Goal: Task Accomplishment & Management: Manage account settings

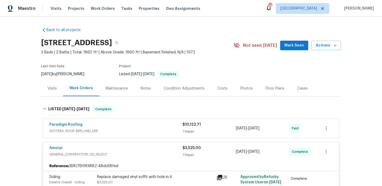
scroll to position [104, 0]
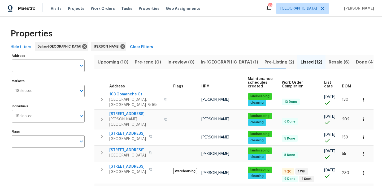
scroll to position [30, 0]
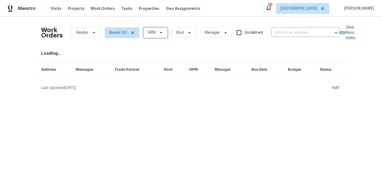
click at [154, 30] on span "HPM" at bounding box center [151, 32] width 7 height 5
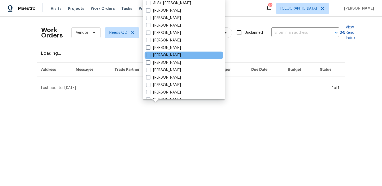
scroll to position [33, 0]
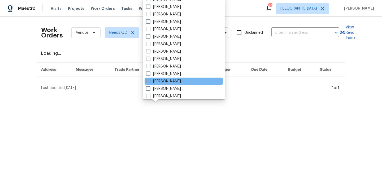
click at [173, 81] on label "[PERSON_NAME]" at bounding box center [163, 80] width 35 height 5
click at [149, 81] on input "[PERSON_NAME]" at bounding box center [147, 79] width 3 height 3
checkbox input "true"
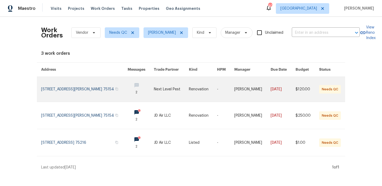
click at [72, 90] on link at bounding box center [84, 89] width 86 height 25
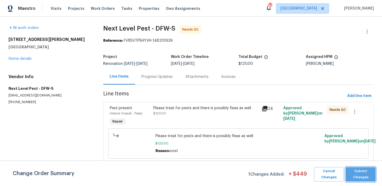
click at [358, 175] on span "Submit Changes" at bounding box center [360, 174] width 25 height 12
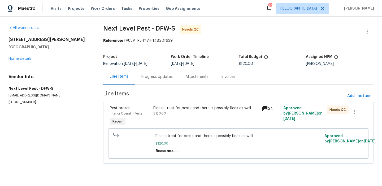
click at [216, 113] on div "Please treat for pests and there is possibly fleas as well $120.00" at bounding box center [205, 110] width 105 height 11
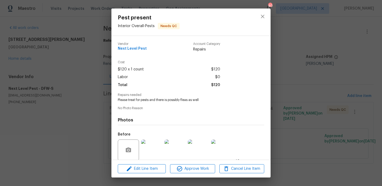
scroll to position [41, 0]
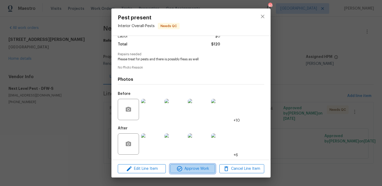
click at [201, 167] on span "Approve Work" at bounding box center [192, 168] width 42 height 7
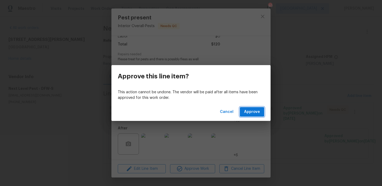
click at [253, 114] on span "Approve" at bounding box center [252, 111] width 16 height 7
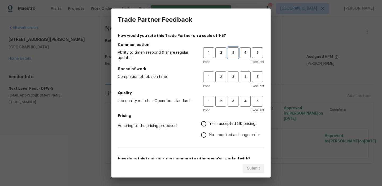
click at [227, 54] on button "3" at bounding box center [232, 52] width 11 height 11
click at [230, 69] on h5 "Speed of work" at bounding box center [191, 68] width 146 height 5
click at [230, 80] on span "3" at bounding box center [233, 77] width 10 height 6
click at [235, 102] on span "3" at bounding box center [233, 101] width 10 height 6
click at [231, 121] on span "Yes - accepted OD pricing" at bounding box center [232, 124] width 46 height 6
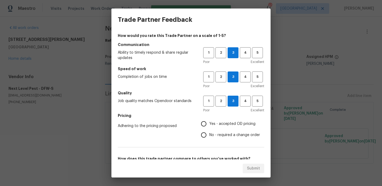
click at [209, 121] on input "Yes - accepted OD pricing" at bounding box center [203, 123] width 11 height 11
radio input "true"
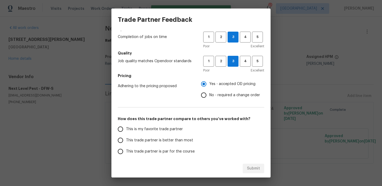
click at [165, 123] on label "This is my favorite trade partner" at bounding box center [157, 128] width 84 height 11
click at [126, 123] on input "This is my favorite trade partner" at bounding box center [120, 128] width 11 height 11
click at [259, 170] on span "Submit" at bounding box center [253, 168] width 13 height 7
radio input "true"
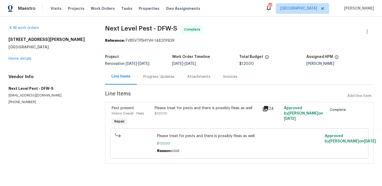
radio input "false"
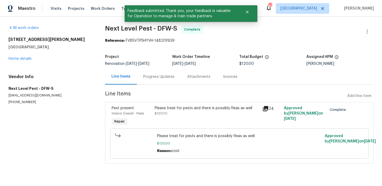
click at [99, 12] on div "Visits Projects Work Orders Tasks Properties Geo Assignments" at bounding box center [129, 8] width 156 height 11
click at [99, 7] on span "Work Orders" at bounding box center [103, 8] width 24 height 5
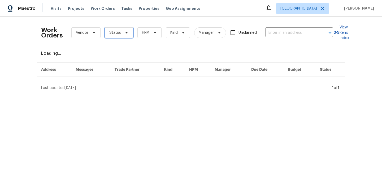
click at [122, 36] on span "Status" at bounding box center [119, 32] width 28 height 11
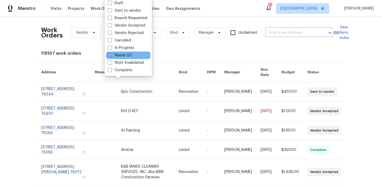
click at [124, 55] on label "Needs QC" at bounding box center [120, 54] width 25 height 5
click at [111, 55] on input "Needs QC" at bounding box center [109, 53] width 3 height 3
checkbox input "true"
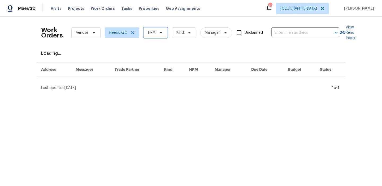
click at [151, 31] on span "HPM" at bounding box center [151, 32] width 7 height 5
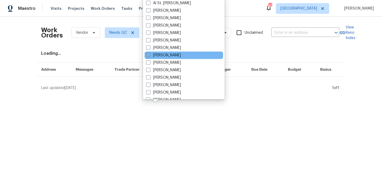
scroll to position [28, 0]
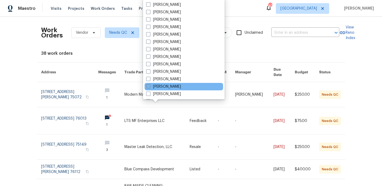
click at [176, 85] on label "[PERSON_NAME]" at bounding box center [163, 86] width 35 height 5
click at [149, 85] on input "[PERSON_NAME]" at bounding box center [147, 85] width 3 height 3
checkbox input "true"
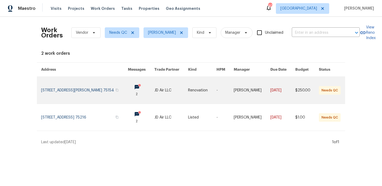
click at [83, 96] on link at bounding box center [84, 90] width 87 height 27
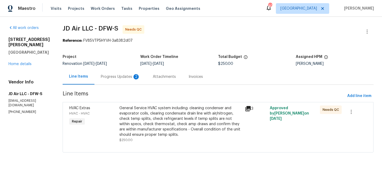
click at [122, 79] on div "Progress Updates 2" at bounding box center [120, 76] width 39 height 5
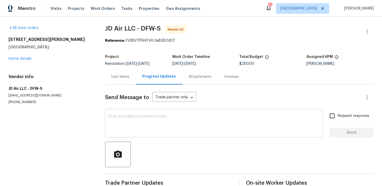
scroll to position [53, 0]
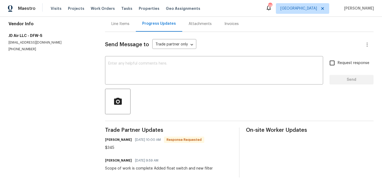
click at [122, 166] on div "Scope of work is complete Added float switch and new filter" at bounding box center [159, 167] width 108 height 5
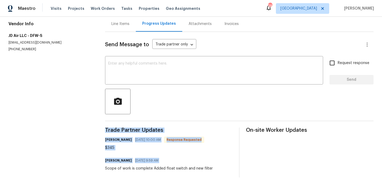
click at [122, 166] on div "Scope of work is complete Added float switch and new filter" at bounding box center [159, 167] width 108 height 5
copy div "Trade Partner Updates Gerardo Gonzalez 09/22/2025 10:00 AM Response Requested $…"
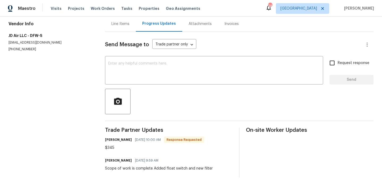
click at [120, 27] on div "Line Items" at bounding box center [120, 24] width 31 height 16
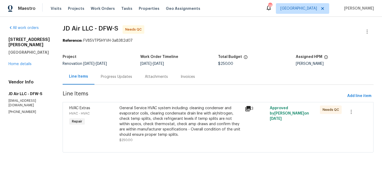
click at [152, 112] on div "General Service HVAC system including: cleaning condenser and evaporator coils,…" at bounding box center [180, 121] width 122 height 32
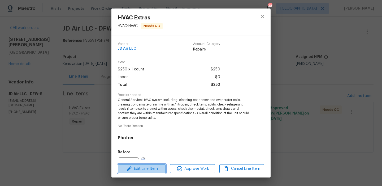
click at [151, 168] on span "Edit Line Item" at bounding box center [141, 168] width 45 height 7
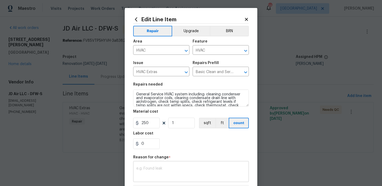
click at [159, 165] on div "x ​" at bounding box center [191, 172] width 116 height 20
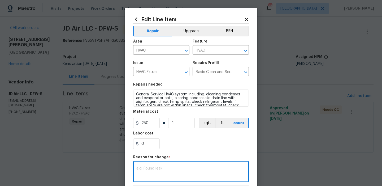
paste textarea "Scope of work is complete Added float switch and new filter"
type textarea "Scope of work is complete Added float switch and new filter"
click at [144, 127] on input "250" at bounding box center [146, 122] width 27 height 11
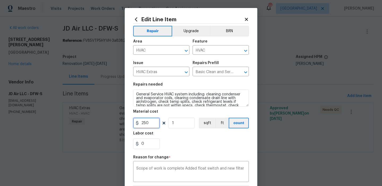
click at [144, 127] on input "250" at bounding box center [146, 122] width 27 height 11
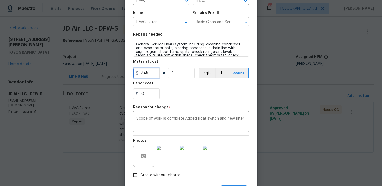
type input "345"
click at [160, 157] on div "Photos" at bounding box center [191, 152] width 116 height 34
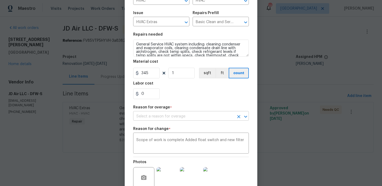
click at [228, 114] on input "text" at bounding box center [183, 116] width 101 height 8
click at [228, 115] on input "text" at bounding box center [183, 116] width 101 height 8
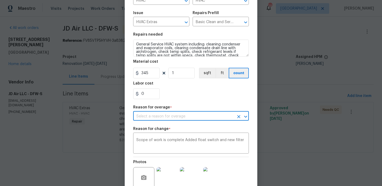
click at [228, 115] on input "text" at bounding box center [183, 116] width 101 height 8
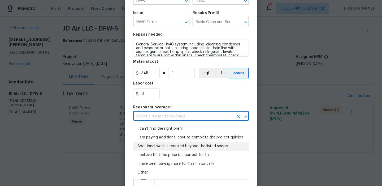
click at [218, 145] on li "Additional work is required beyond the listed scope" at bounding box center [191, 146] width 116 height 9
type input "Additional work is required beyond the listed scope"
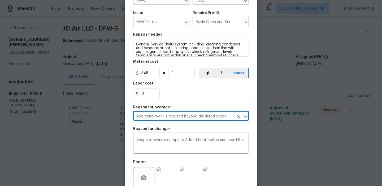
scroll to position [97, 0]
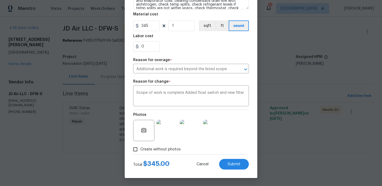
click at [170, 124] on img at bounding box center [166, 130] width 21 height 21
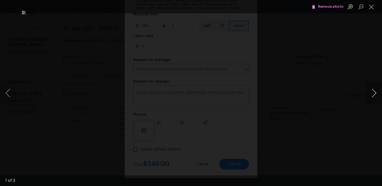
click at [376, 92] on button "Next image" at bounding box center [374, 92] width 16 height 21
click at [373, 9] on button "Close lightbox" at bounding box center [371, 6] width 11 height 9
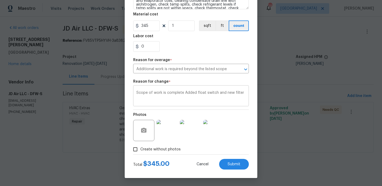
click at [202, 95] on textarea "Scope of work is complete Added float switch and new filter" at bounding box center [190, 96] width 109 height 11
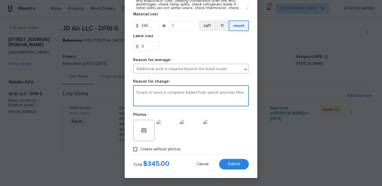
paste textarea "Scope of work is complete Added float switch and new filter"
click at [209, 96] on textarea "Scope of work is complete Added float switch and new filter Scope of work is co…" at bounding box center [190, 96] width 109 height 11
type textarea "Scope of work is complete Added float switch and new filter"
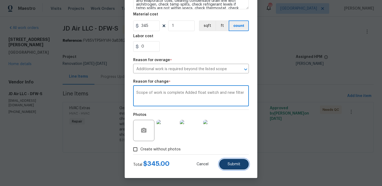
click at [231, 161] on button "Submit" at bounding box center [234, 163] width 30 height 11
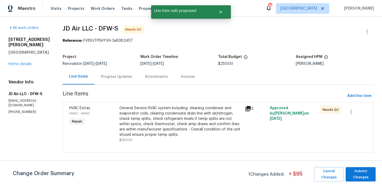
scroll to position [0, 0]
click at [362, 165] on div "Change Order Summary 1 Changes Added: + $ 95 Cancel Changes Submit Changes" at bounding box center [191, 172] width 382 height 25
click at [361, 178] on span "Submit Changes" at bounding box center [360, 174] width 25 height 12
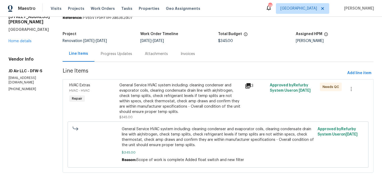
scroll to position [25, 0]
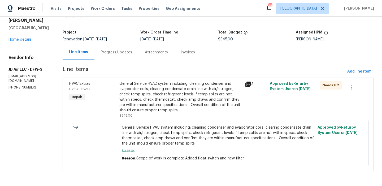
click at [212, 90] on div "General Service HVAC system including: cleaning condenser and evaporator coils,…" at bounding box center [180, 97] width 122 height 32
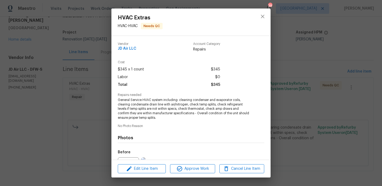
scroll to position [59, 0]
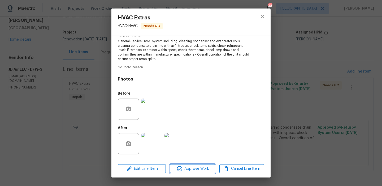
click at [200, 166] on span "Approve Work" at bounding box center [192, 168] width 42 height 7
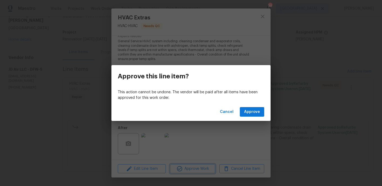
click at [185, 152] on div "Approve this line item? This action cannot be undone. The vendor will be paid a…" at bounding box center [191, 93] width 382 height 186
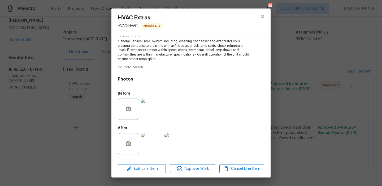
click at [173, 145] on img at bounding box center [174, 143] width 21 height 21
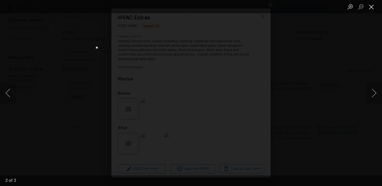
click at [375, 4] on button "Close lightbox" at bounding box center [371, 6] width 11 height 9
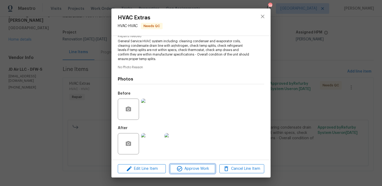
click at [200, 172] on button "Approve Work" at bounding box center [192, 168] width 45 height 9
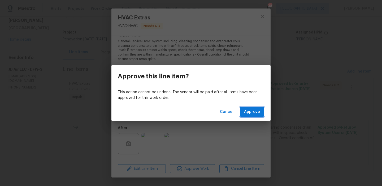
click at [255, 113] on span "Approve" at bounding box center [252, 111] width 16 height 7
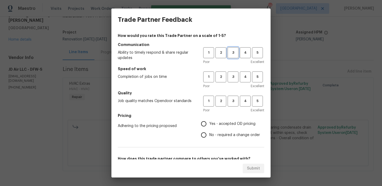
click at [232, 57] on button "3" at bounding box center [232, 52] width 11 height 11
click at [232, 70] on h5 "Speed of work" at bounding box center [191, 68] width 146 height 5
click at [232, 79] on span "3" at bounding box center [233, 77] width 10 height 6
click at [231, 102] on span "3" at bounding box center [233, 101] width 10 height 6
click at [218, 128] on label "Yes - accepted OD pricing" at bounding box center [229, 123] width 62 height 11
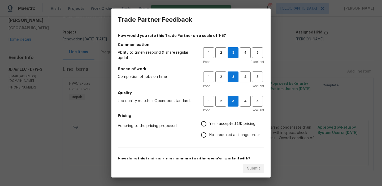
click at [209, 128] on input "Yes - accepted OD pricing" at bounding box center [203, 123] width 11 height 11
radio input "true"
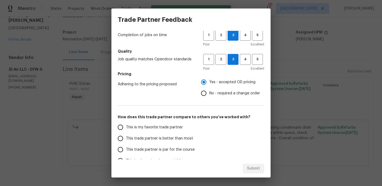
scroll to position [65, 0]
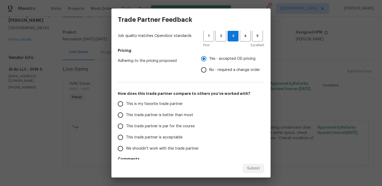
click at [156, 107] on label "This is my favorite trade partner" at bounding box center [157, 103] width 84 height 11
click at [126, 107] on input "This is my favorite trade partner" at bounding box center [120, 103] width 11 height 11
click at [258, 163] on button "Submit" at bounding box center [252, 168] width 21 height 10
radio input "true"
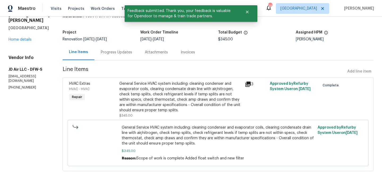
click at [96, 5] on div "Visits Projects Work Orders Tasks Properties Geo Assignments" at bounding box center [129, 8] width 156 height 11
click at [95, 7] on span "Work Orders" at bounding box center [103, 8] width 24 height 5
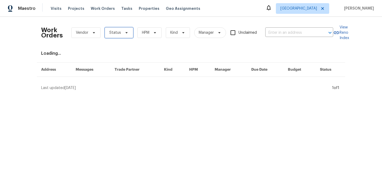
click at [121, 33] on span "Status" at bounding box center [119, 32] width 28 height 11
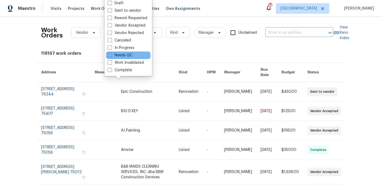
click at [121, 52] on div "Needs QC" at bounding box center [128, 54] width 44 height 7
click at [121, 55] on label "Needs QC" at bounding box center [120, 54] width 25 height 5
click at [111, 55] on input "Needs QC" at bounding box center [109, 53] width 3 height 3
checkbox input "true"
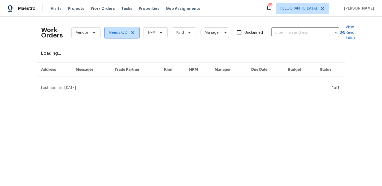
click at [138, 36] on span "Needs QC" at bounding box center [122, 32] width 34 height 11
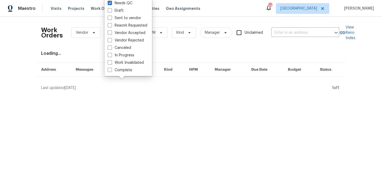
click at [149, 34] on div "Needs QC Draft Sent to vendor Rework Requested Vendor Accepted Vendor Rejected …" at bounding box center [127, 36] width 47 height 78
click at [160, 33] on icon at bounding box center [161, 32] width 4 height 4
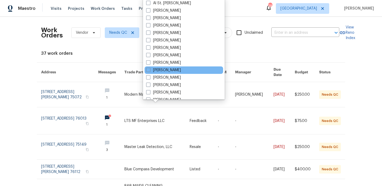
scroll to position [29, 0]
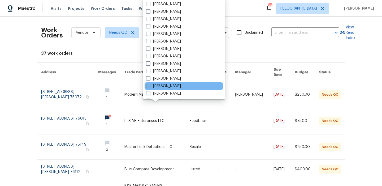
click at [175, 84] on label "[PERSON_NAME]" at bounding box center [163, 85] width 35 height 5
click at [149, 84] on input "[PERSON_NAME]" at bounding box center [147, 84] width 3 height 3
checkbox input "true"
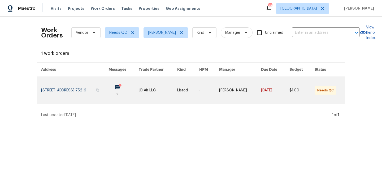
click at [81, 87] on link at bounding box center [74, 90] width 67 height 27
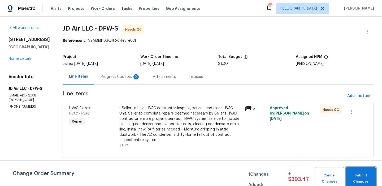
click at [365, 177] on span "Submit Changes" at bounding box center [361, 178] width 24 height 12
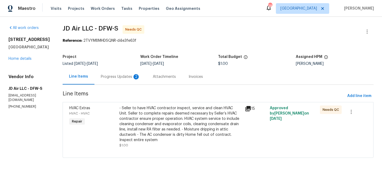
click at [109, 77] on div "Progress Updates 2" at bounding box center [120, 76] width 39 height 5
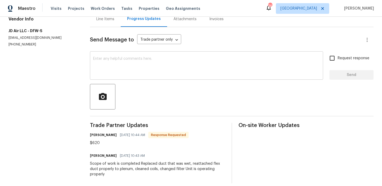
scroll to position [57, 0]
click at [144, 170] on div "Scope of work is completed Replaced duct that was wet, reattached flex duct pro…" at bounding box center [157, 169] width 135 height 16
click at [144, 169] on div "Scope of work is completed Replaced duct that was wet, reattached flex duct pro…" at bounding box center [157, 169] width 135 height 16
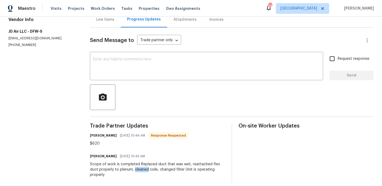
click at [144, 169] on div "Scope of work is completed Replaced duct that was wet, reattached flex duct pro…" at bounding box center [157, 169] width 135 height 16
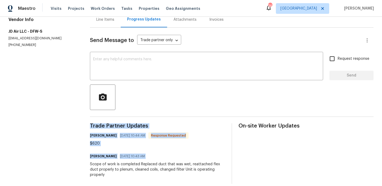
click at [144, 169] on div "Scope of work is completed Replaced duct that was wet, reattached flex duct pro…" at bounding box center [157, 169] width 135 height 16
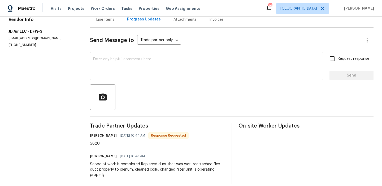
click at [144, 169] on div "Scope of work is completed Replaced duct that was wet, reattached flex duct pro…" at bounding box center [157, 169] width 135 height 16
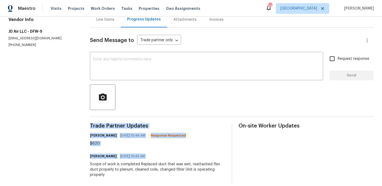
click at [144, 169] on div "Scope of work is completed Replaced duct that was wet, reattached flex duct pro…" at bounding box center [157, 169] width 135 height 16
copy div "Trade Partner Updates Gerardo Gonzalez 09/22/2025 10:44 AM Response Requested $…"
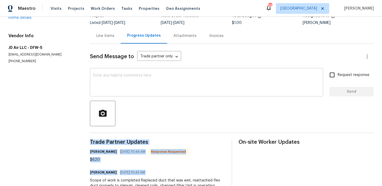
scroll to position [20, 0]
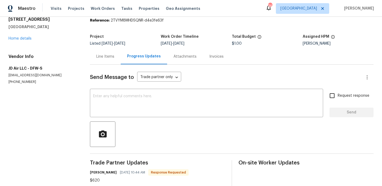
click at [110, 49] on div "Line Items" at bounding box center [105, 56] width 31 height 16
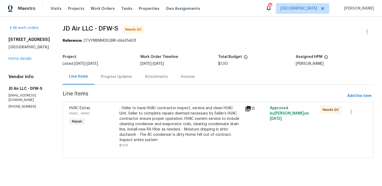
click at [209, 111] on div "- Seller to have HVAC contractor inspect, service and clean HVAC Unit. Seller t…" at bounding box center [180, 123] width 122 height 37
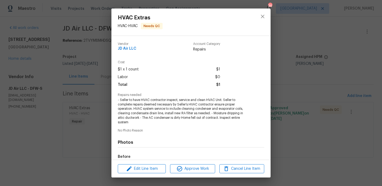
scroll to position [63, 0]
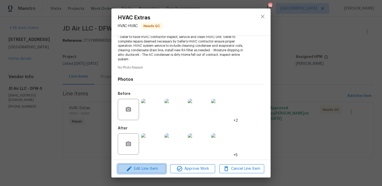
click at [155, 166] on span "Edit Line Item" at bounding box center [141, 168] width 45 height 7
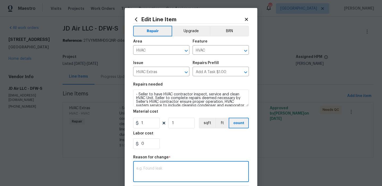
click at [161, 174] on textarea at bounding box center [190, 171] width 109 height 11
paste textarea "Scope of work is completed Replaced duct that was wet, reattached flex duct pro…"
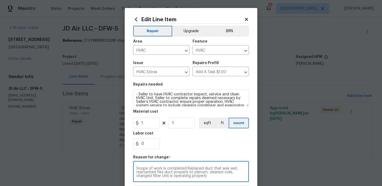
scroll to position [4, 0]
type textarea "Scope of work is completed Replaced duct that was wet, reattached flex duct pro…"
click at [144, 125] on input "1" at bounding box center [146, 122] width 27 height 11
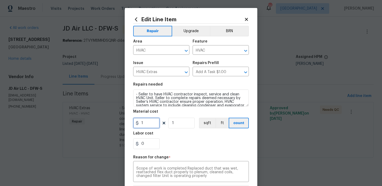
click at [144, 125] on input "1" at bounding box center [146, 122] width 27 height 11
click at [180, 148] on div "0" at bounding box center [191, 143] width 116 height 11
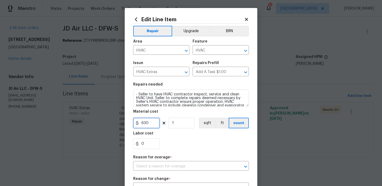
click at [154, 125] on input "630" at bounding box center [146, 122] width 27 height 11
type input "620"
click at [185, 134] on div "Labor cost" at bounding box center [191, 134] width 116 height 7
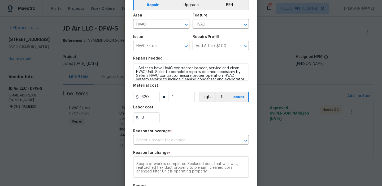
scroll to position [53, 0]
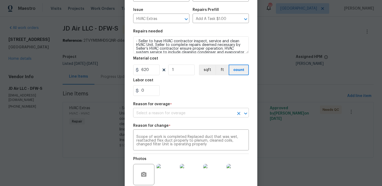
click at [186, 112] on input "text" at bounding box center [183, 113] width 101 height 8
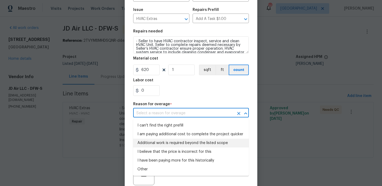
click at [189, 139] on li "Additional work is required beyond the listed scope" at bounding box center [191, 142] width 116 height 9
type input "Additional work is required beyond the listed scope"
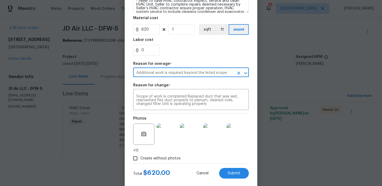
scroll to position [103, 0]
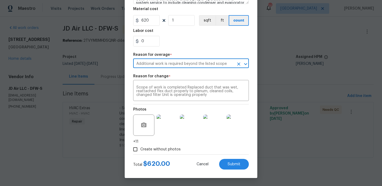
click at [167, 132] on img at bounding box center [166, 124] width 21 height 21
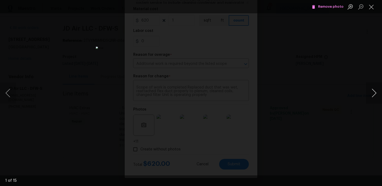
click at [373, 91] on button "Next image" at bounding box center [374, 92] width 16 height 21
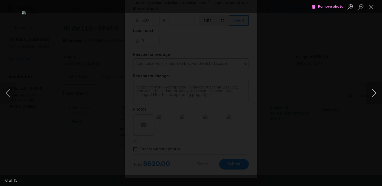
click at [373, 91] on button "Next image" at bounding box center [374, 92] width 16 height 21
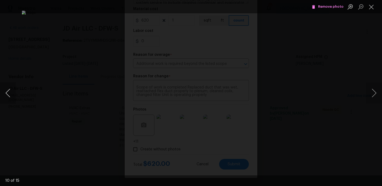
click at [8, 97] on button "Previous image" at bounding box center [8, 92] width 16 height 21
click at [375, 92] on button "Next image" at bounding box center [374, 92] width 16 height 21
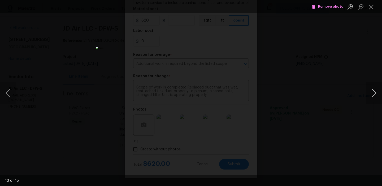
click at [375, 92] on button "Next image" at bounding box center [374, 92] width 16 height 21
click at [373, 10] on button "Close lightbox" at bounding box center [371, 6] width 11 height 9
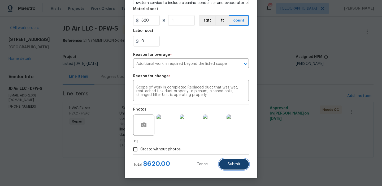
click at [237, 162] on span "Submit" at bounding box center [233, 164] width 13 height 4
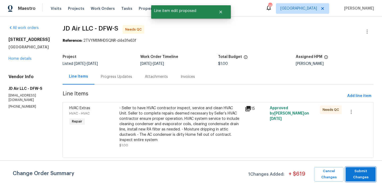
click at [368, 173] on span "Submit Changes" at bounding box center [360, 174] width 25 height 12
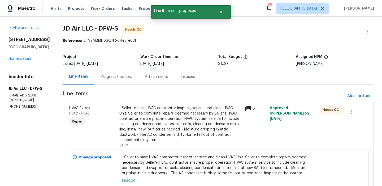
click at [148, 117] on div "- Seller to have HVAC contractor inspect, service and clean HVAC Unit. Seller t…" at bounding box center [180, 123] width 122 height 37
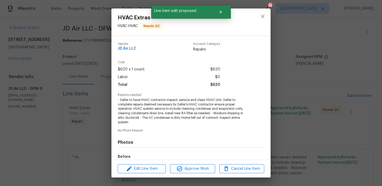
scroll to position [63, 0]
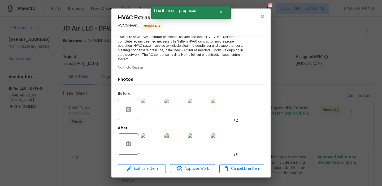
click at [320, 140] on div "HVAC Extras HVAC - HVAC Needs QC Vendor JD Air LLC Account Category Repairs Cos…" at bounding box center [191, 93] width 382 height 186
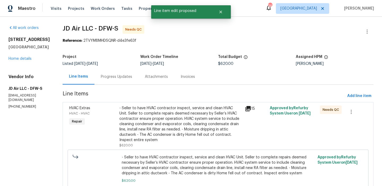
scroll to position [35, 0]
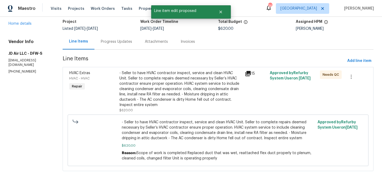
click at [188, 126] on span "- Seller to have HVAC contractor inspect, service and clean HVAC Unit. Seller t…" at bounding box center [218, 129] width 193 height 21
click at [186, 64] on span "Line Items" at bounding box center [204, 61] width 282 height 10
click at [183, 72] on div "- Seller to have HVAC contractor inspect, service and clean HVAC Unit. Seller t…" at bounding box center [180, 88] width 122 height 37
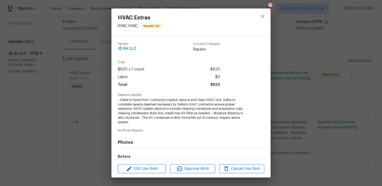
scroll to position [63, 0]
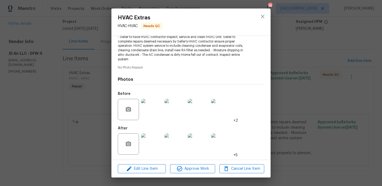
click at [203, 161] on div "Edit Line Item Approve Work Cancel Line Item" at bounding box center [190, 169] width 159 height 18
click at [202, 166] on span "Approve Work" at bounding box center [192, 168] width 42 height 7
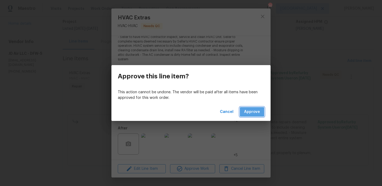
click at [254, 114] on span "Approve" at bounding box center [252, 111] width 16 height 7
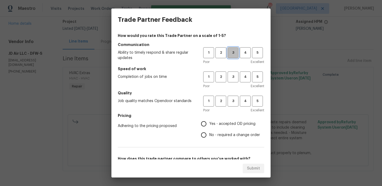
click at [232, 52] on span "3" at bounding box center [233, 53] width 10 height 6
click at [232, 81] on button "3" at bounding box center [232, 76] width 11 height 11
click at [232, 108] on div "Poor Excellent" at bounding box center [233, 109] width 61 height 5
click at [232, 106] on button "3" at bounding box center [232, 100] width 11 height 11
click at [226, 114] on h5 "Pricing" at bounding box center [191, 115] width 146 height 5
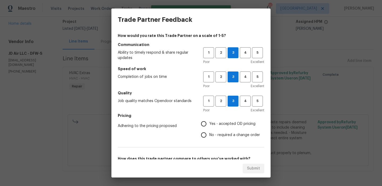
click at [223, 118] on label "Yes - accepted OD pricing" at bounding box center [229, 123] width 62 height 11
click at [209, 118] on input "Yes - accepted OD pricing" at bounding box center [203, 123] width 11 height 11
radio input "true"
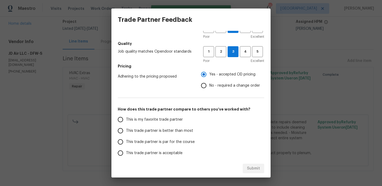
click at [166, 118] on span "This is my favorite trade partner" at bounding box center [154, 120] width 57 height 6
click at [126, 118] on input "This is my favorite trade partner" at bounding box center [120, 119] width 11 height 11
click at [259, 167] on span "Submit" at bounding box center [253, 168] width 13 height 7
radio input "true"
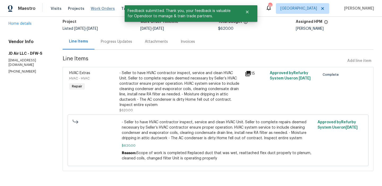
click at [100, 8] on span "Work Orders" at bounding box center [103, 8] width 24 height 5
